Goal: Task Accomplishment & Management: Use online tool/utility

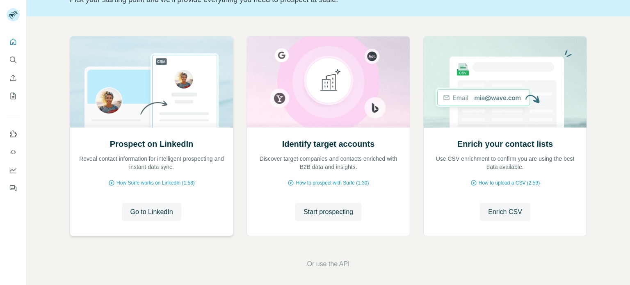
scroll to position [69, 0]
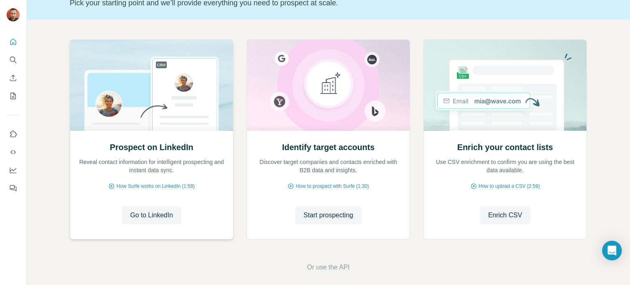
scroll to position [69, 0]
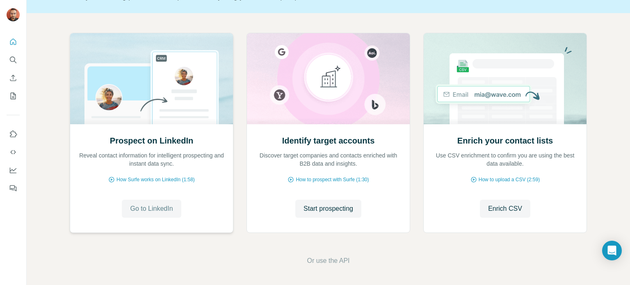
click at [163, 208] on span "Go to LinkedIn" at bounding box center [151, 209] width 43 height 10
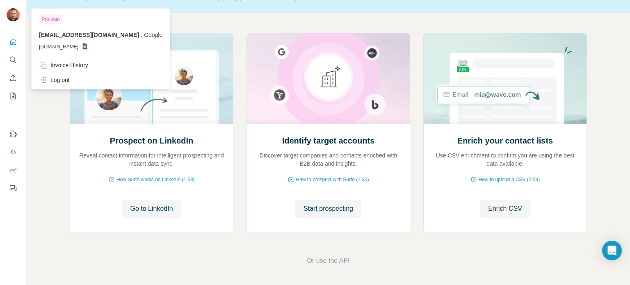
click at [11, 14] on img at bounding box center [13, 14] width 13 height 13
click at [97, 46] on p "GSHEETSGOOGLE.COM" at bounding box center [100, 46] width 123 height 7
click at [88, 46] on icon at bounding box center [85, 46] width 7 height 7
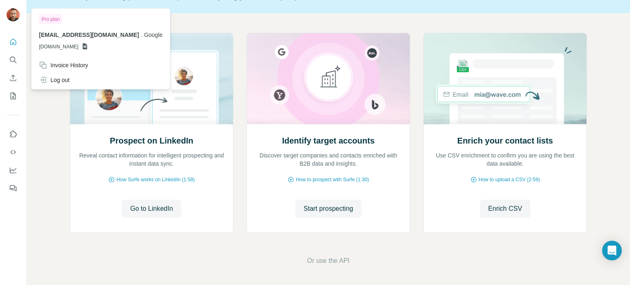
click at [88, 46] on icon at bounding box center [85, 46] width 7 height 7
click at [77, 49] on span "[DOMAIN_NAME]" at bounding box center [58, 46] width 39 height 7
click at [49, 19] on div "Pro plan" at bounding box center [50, 19] width 23 height 10
click at [17, 60] on icon "Search" at bounding box center [13, 60] width 8 height 8
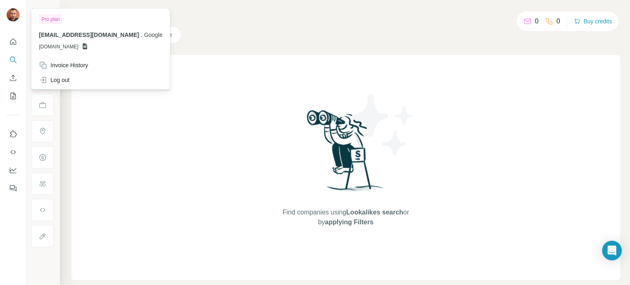
click at [10, 14] on img at bounding box center [13, 14] width 13 height 13
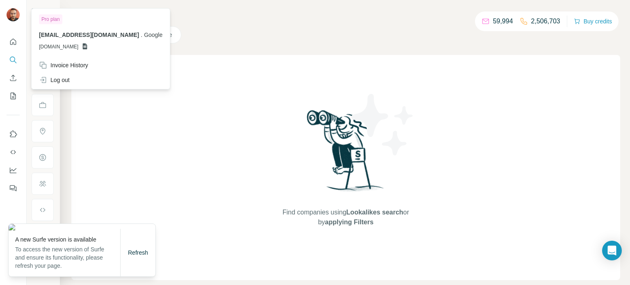
click at [251, 47] on div "Search Companies People Find companies using Lookalikes search or by applying F…" at bounding box center [345, 142] width 570 height 285
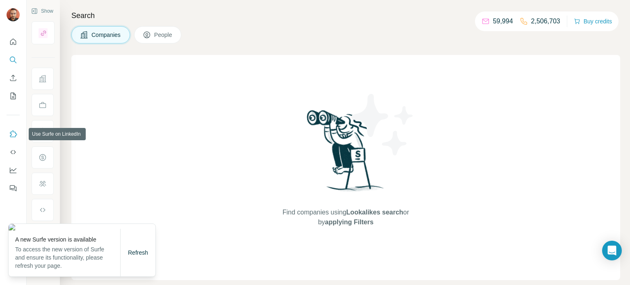
click at [14, 138] on icon "Use Surfe on LinkedIn" at bounding box center [13, 134] width 8 height 8
click at [146, 255] on span "Refresh" at bounding box center [138, 252] width 20 height 7
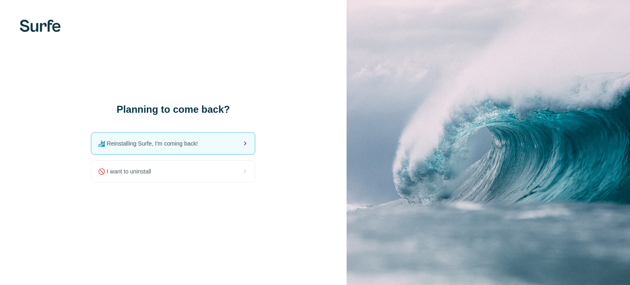
click at [203, 147] on div "🏄🏻‍♂️ Reinstalling Surfe, I'm coming back!" at bounding box center [172, 143] width 163 height 21
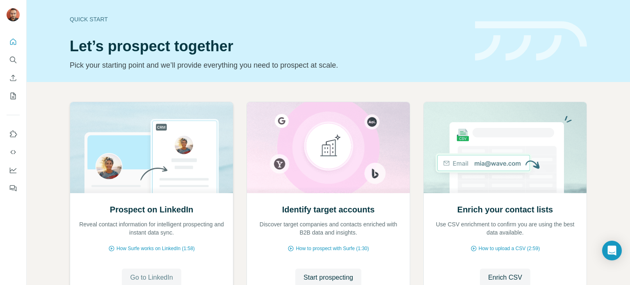
click at [159, 272] on button "Go to LinkedIn" at bounding box center [151, 278] width 59 height 18
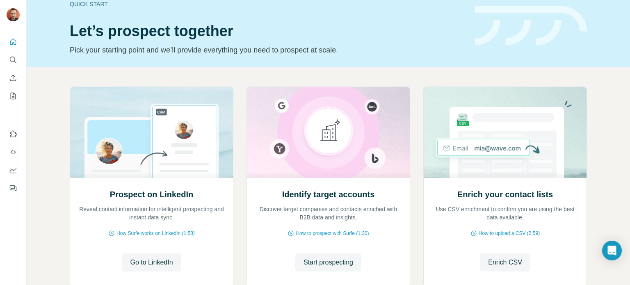
scroll to position [15, 0]
click at [14, 136] on icon "Use Surfe on LinkedIn" at bounding box center [13, 134] width 8 height 8
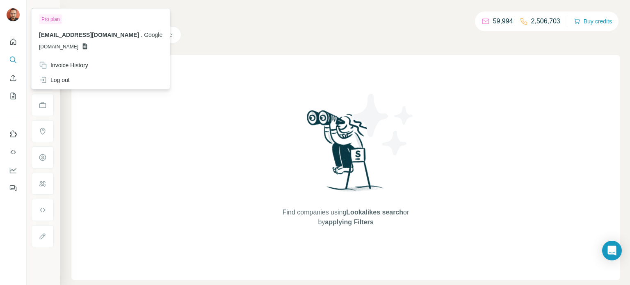
click at [87, 48] on icon at bounding box center [85, 46] width 5 height 6
click at [108, 36] on span "[EMAIL_ADDRESS][DOMAIN_NAME]" at bounding box center [89, 35] width 100 height 7
click at [144, 35] on span "Google" at bounding box center [153, 35] width 18 height 7
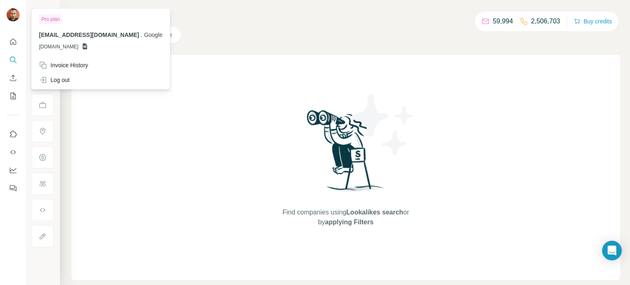
click at [78, 45] on span "[DOMAIN_NAME]" at bounding box center [58, 46] width 39 height 7
click at [78, 45] on span "GSHEETSGOOGLE.COM" at bounding box center [58, 46] width 39 height 7
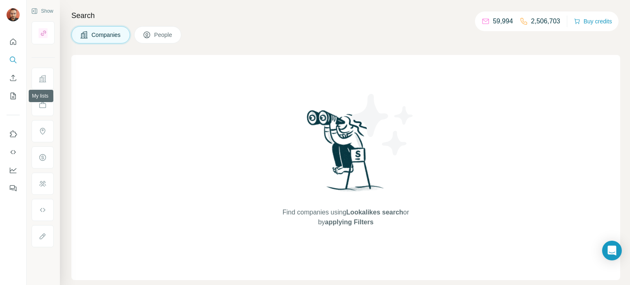
drag, startPoint x: 17, startPoint y: 121, endPoint x: 18, endPoint y: 132, distance: 10.8
click at [18, 131] on div at bounding box center [13, 113] width 26 height 166
click at [12, 137] on icon "Use Surfe on LinkedIn" at bounding box center [13, 134] width 8 height 8
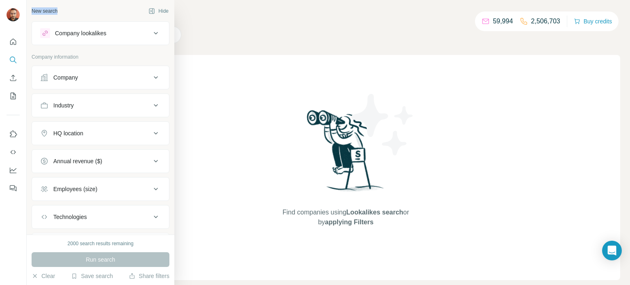
click at [75, 32] on div "Company lookalikes" at bounding box center [80, 33] width 51 height 8
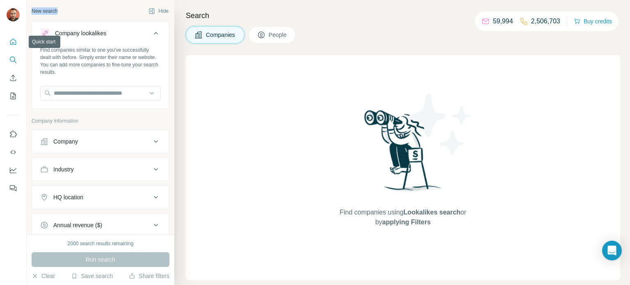
click at [11, 43] on icon "Quick start" at bounding box center [13, 42] width 8 height 8
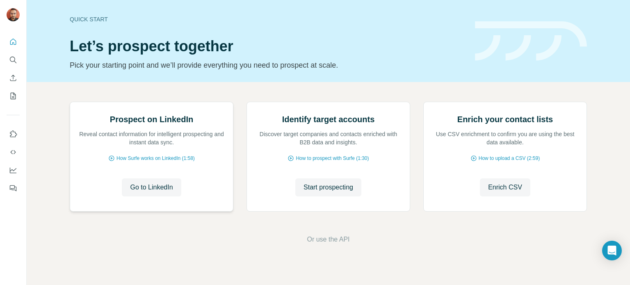
scroll to position [69, 0]
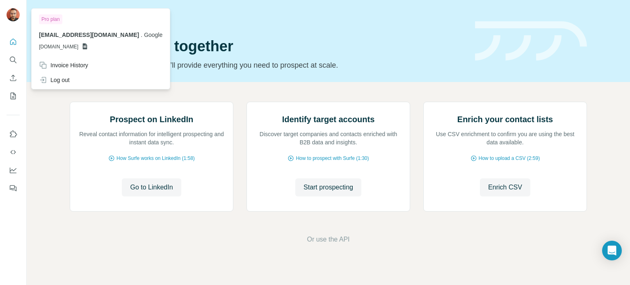
click at [15, 19] on img at bounding box center [13, 14] width 13 height 13
click at [82, 84] on div "Log out" at bounding box center [100, 80] width 133 height 15
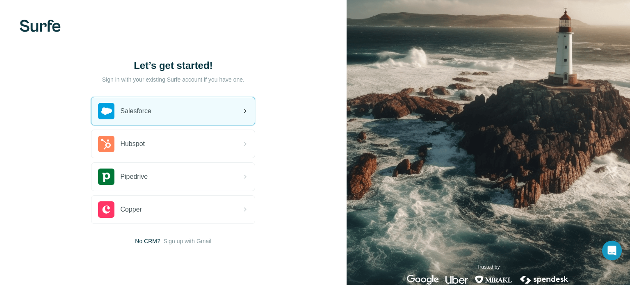
click at [171, 107] on div "Salesforce" at bounding box center [172, 111] width 163 height 28
click at [241, 118] on div "Salesforce" at bounding box center [172, 111] width 163 height 28
